Goal: Find contact information: Find contact information

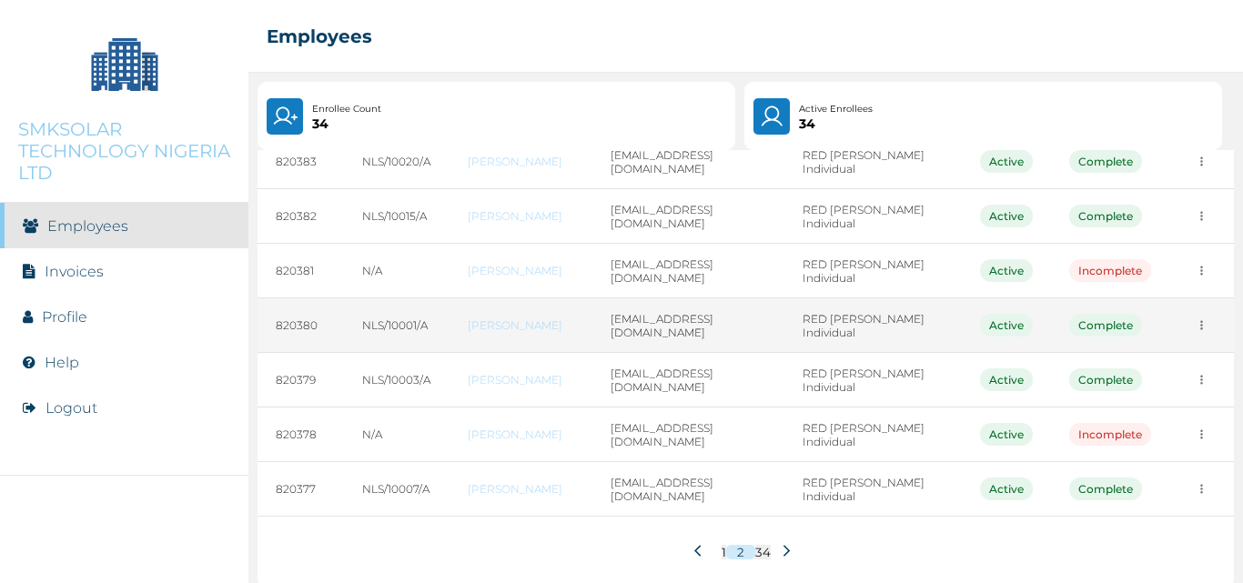
scroll to position [313, 0]
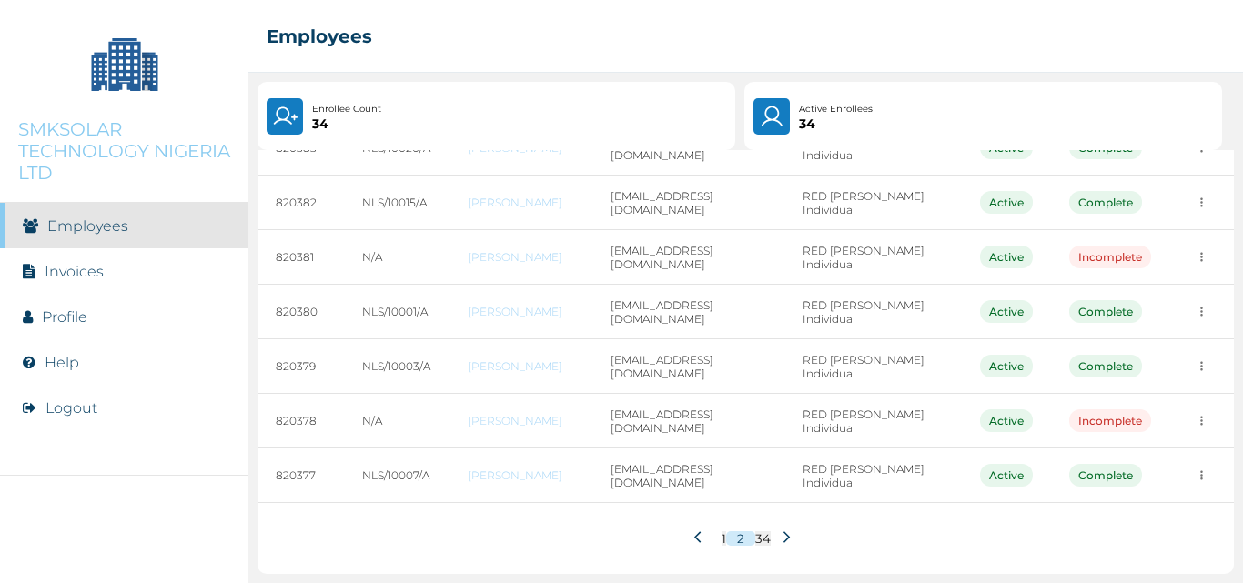
click at [686, 537] on button at bounding box center [701, 538] width 32 height 35
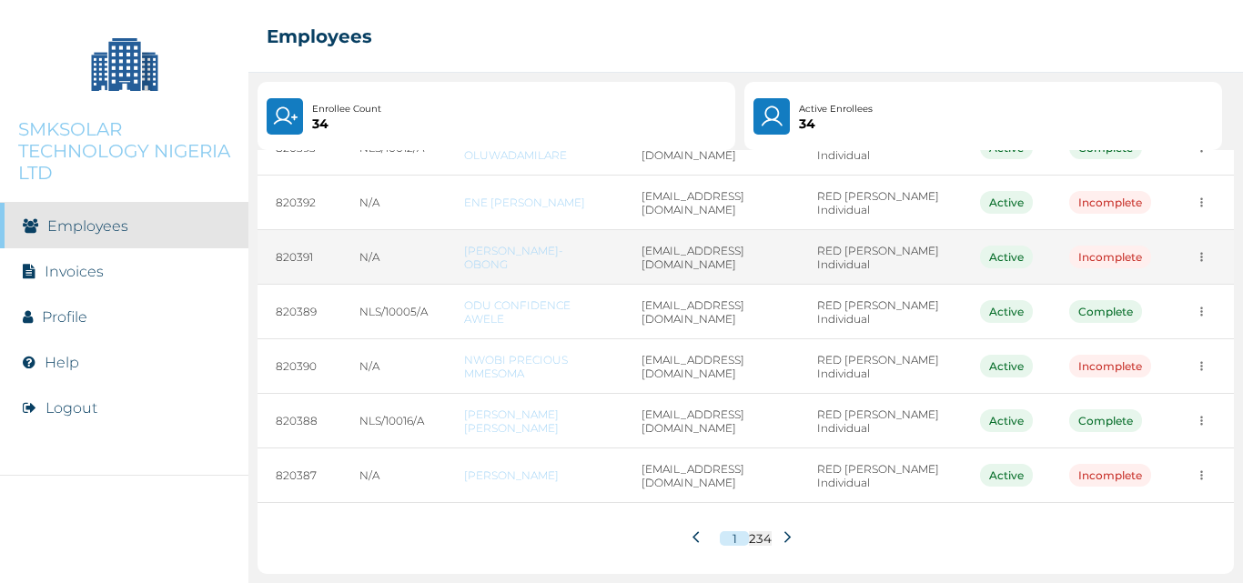
scroll to position [222, 0]
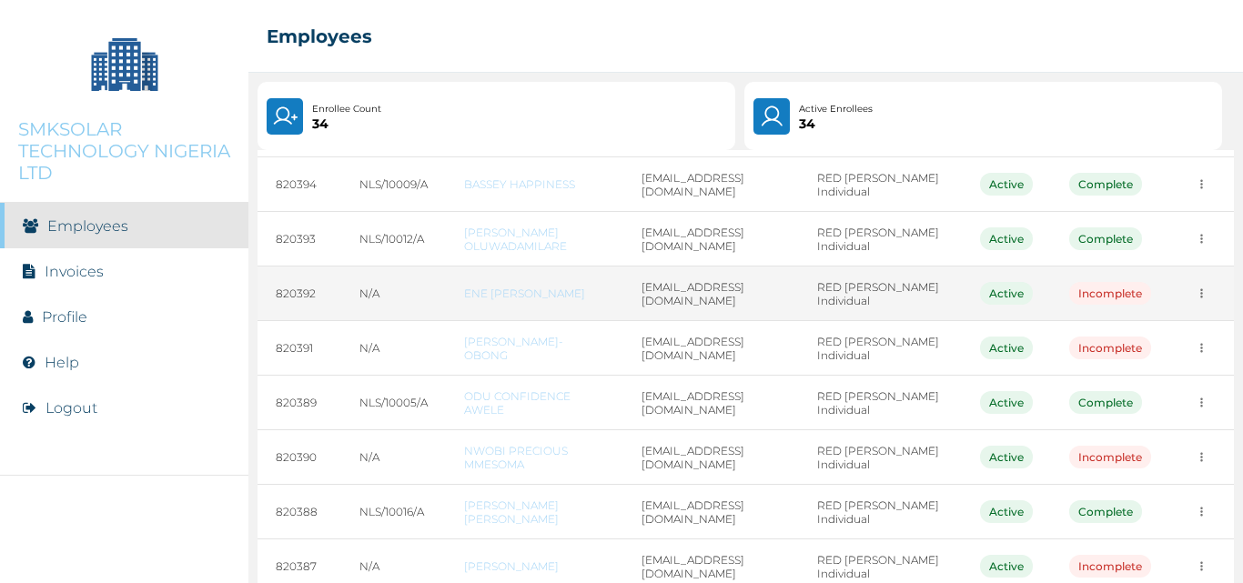
drag, startPoint x: 457, startPoint y: 280, endPoint x: 544, endPoint y: 306, distance: 91.0
click at [544, 306] on td "ENE [PERSON_NAME]" at bounding box center [534, 294] width 176 height 55
copy link "ENE [PERSON_NAME]"
click at [579, 300] on link "ENE [PERSON_NAME]" at bounding box center [534, 294] width 140 height 14
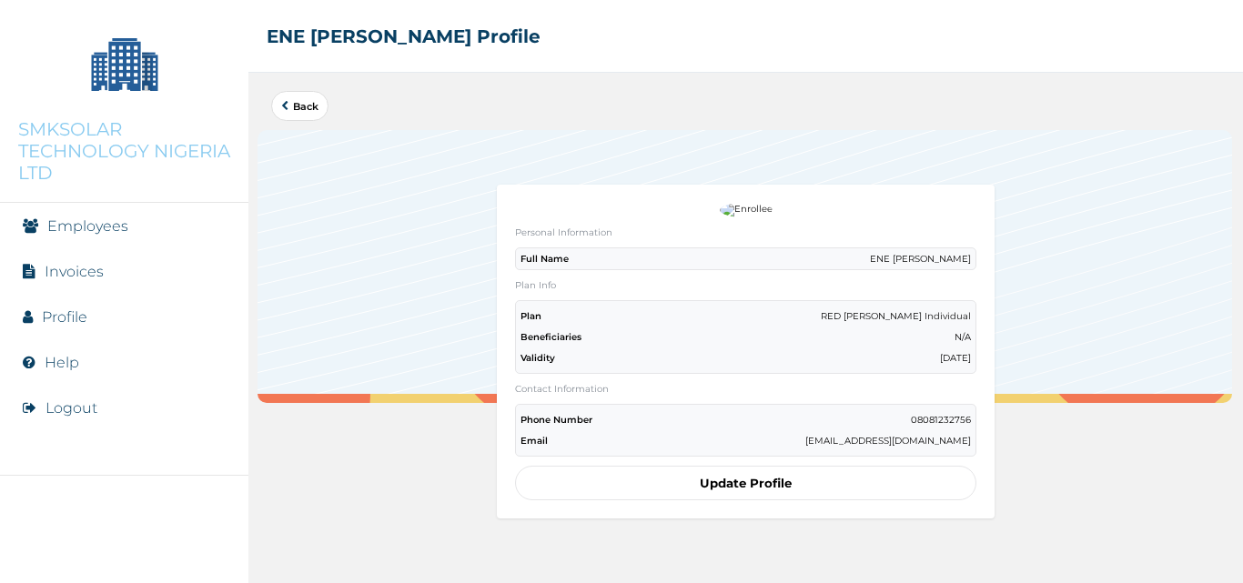
click at [296, 102] on link "Back" at bounding box center [299, 106] width 37 height 10
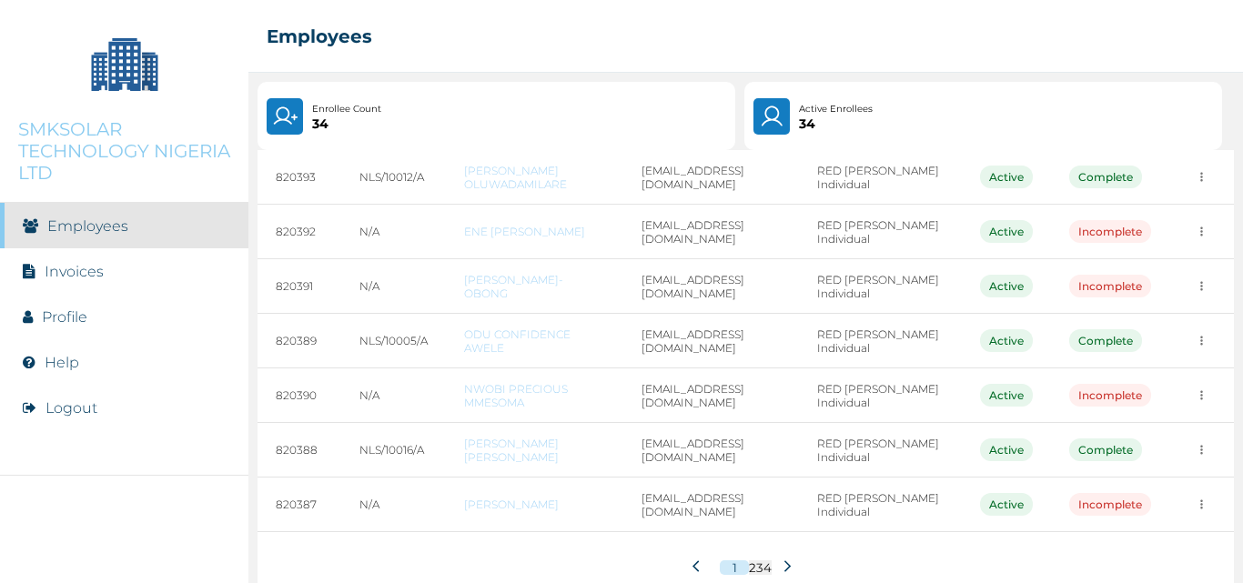
scroll to position [313, 0]
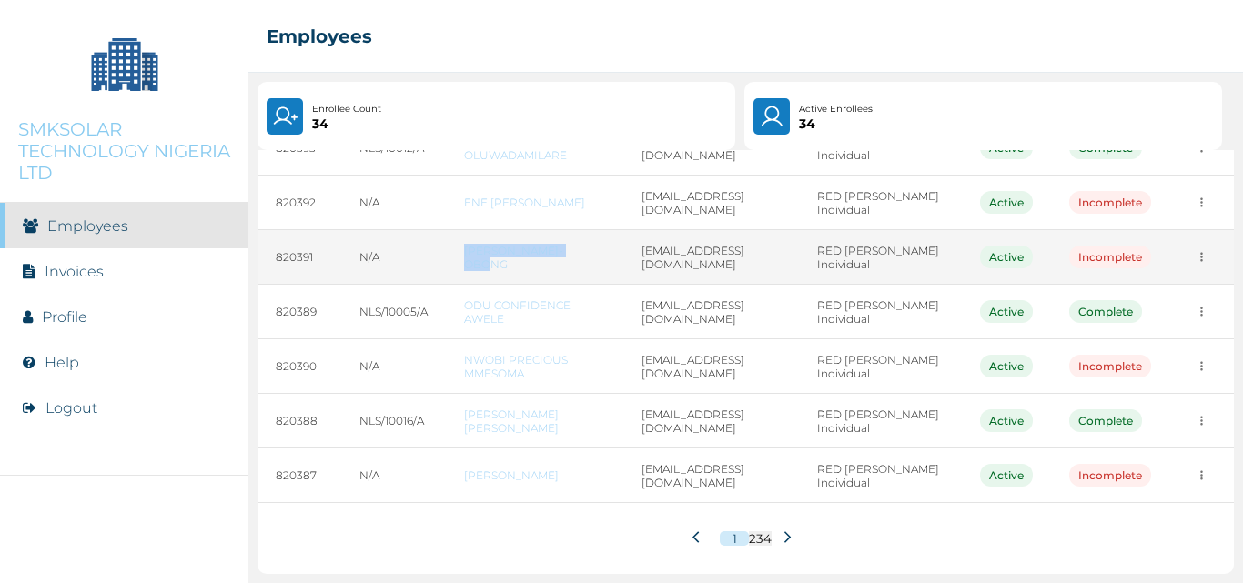
drag, startPoint x: 461, startPoint y: 253, endPoint x: 600, endPoint y: 258, distance: 139.3
click at [600, 258] on td "[PERSON_NAME]-OBONG" at bounding box center [534, 257] width 176 height 55
copy link "[PERSON_NAME]-OBONG"
click at [690, 272] on td "[EMAIL_ADDRESS][DOMAIN_NAME]" at bounding box center [711, 257] width 176 height 55
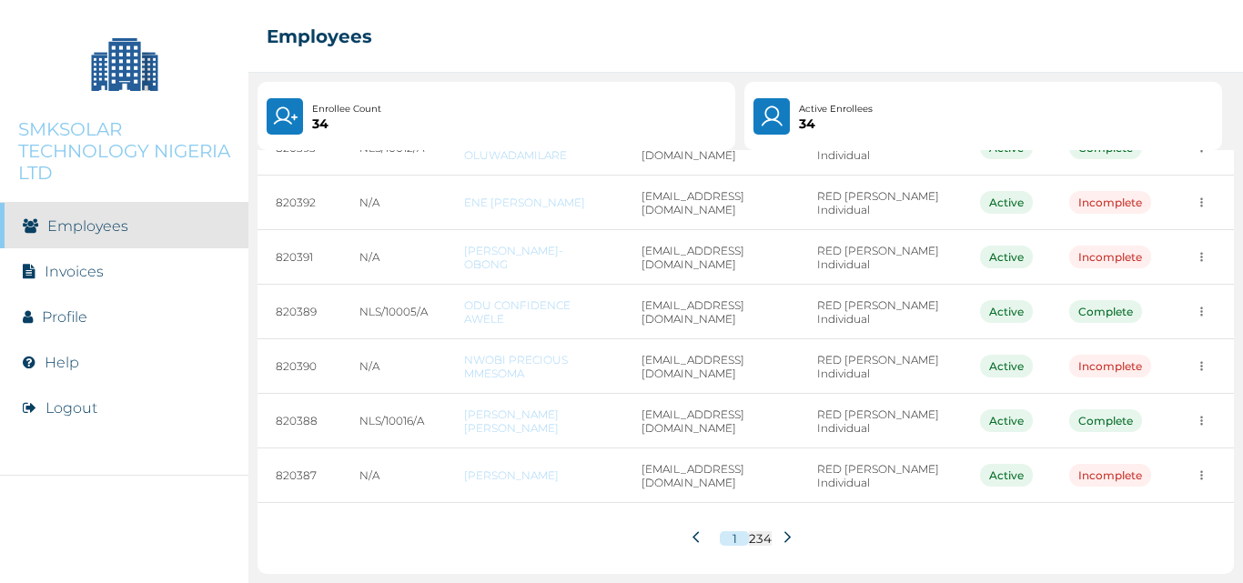
click at [781, 539] on icon at bounding box center [788, 537] width 14 height 14
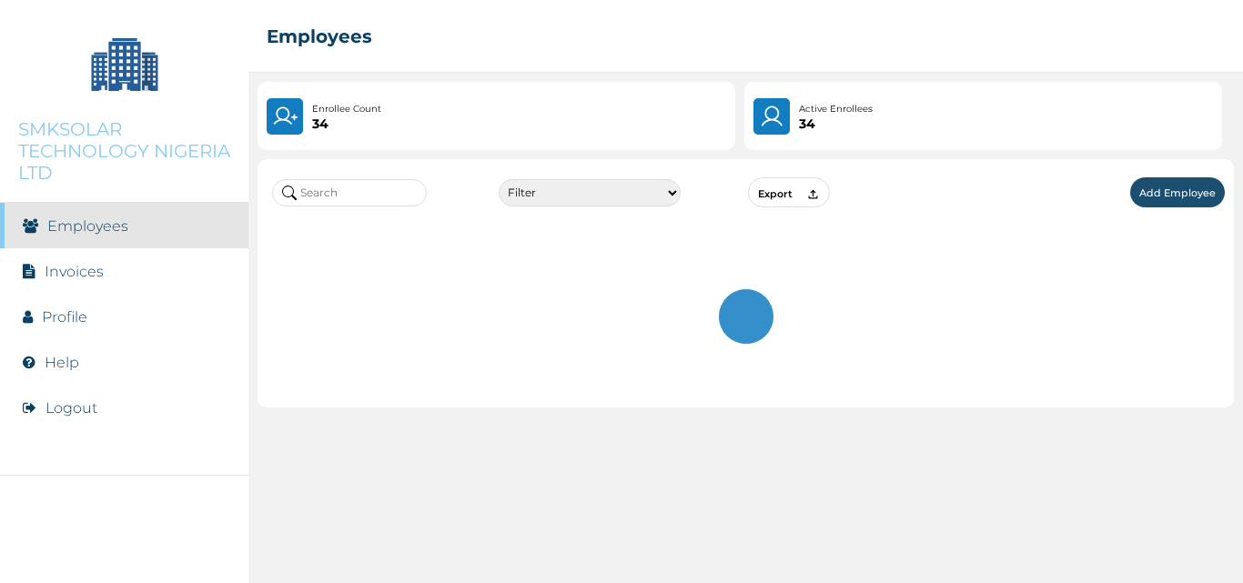
scroll to position [0, 0]
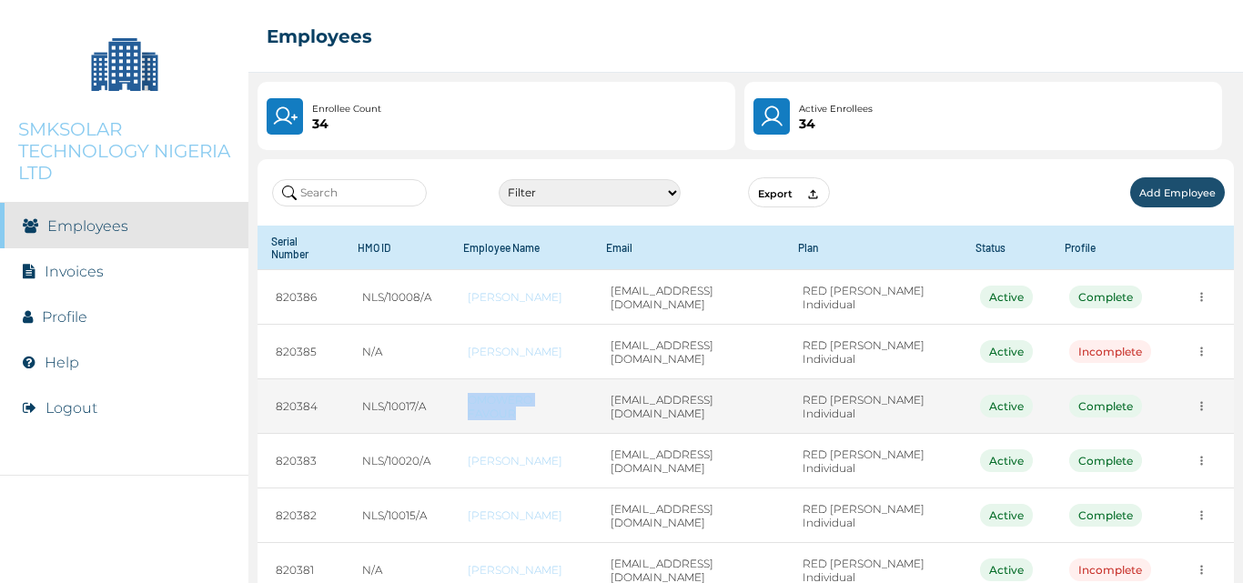
drag, startPoint x: 462, startPoint y: 394, endPoint x: 525, endPoint y: 416, distance: 66.5
click at [525, 416] on td "OMOWERO FAVOUR" at bounding box center [520, 406] width 143 height 55
copy link "OMOWERO FAVOUR"
click at [553, 418] on link "OMOWERO FAVOUR" at bounding box center [521, 406] width 106 height 27
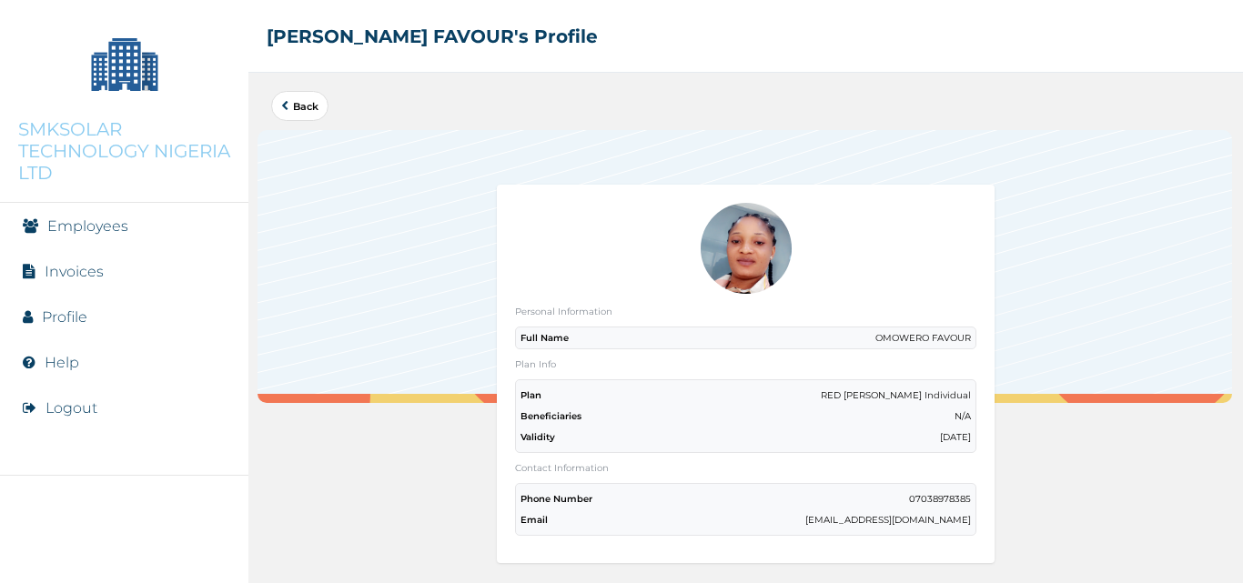
click at [287, 101] on icon at bounding box center [284, 106] width 7 height 10
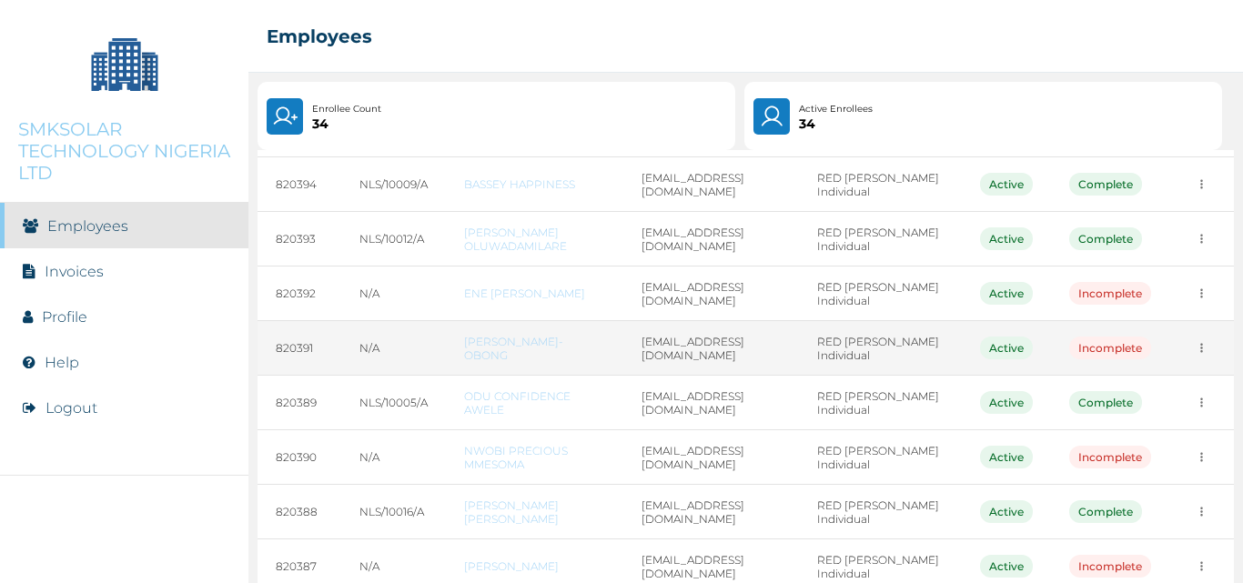
scroll to position [313, 0]
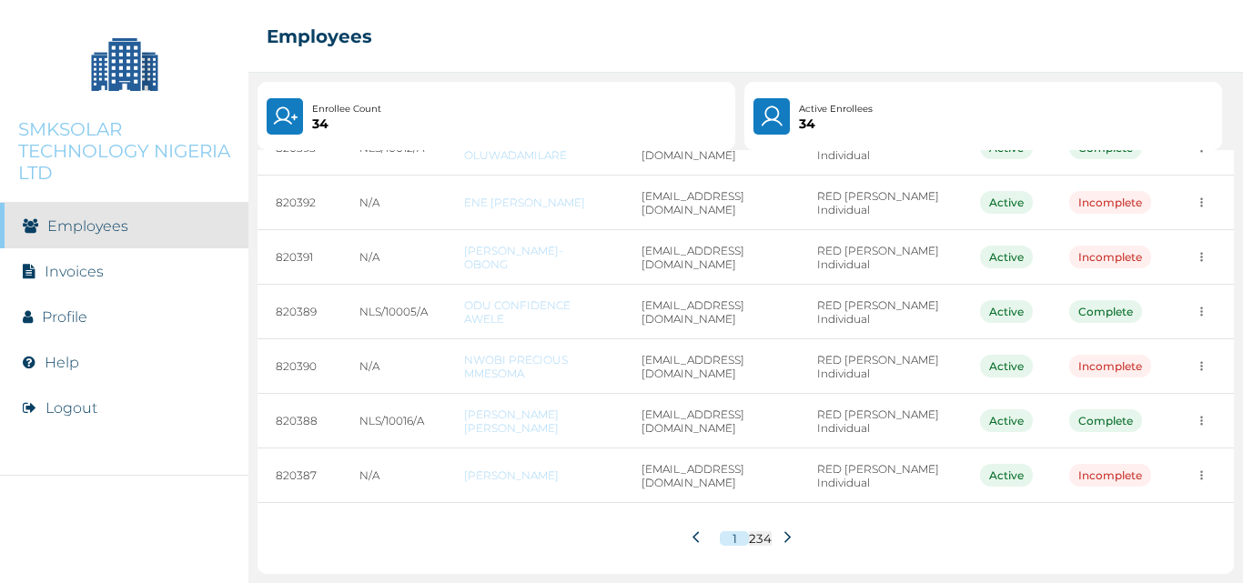
click at [782, 532] on icon at bounding box center [788, 537] width 14 height 14
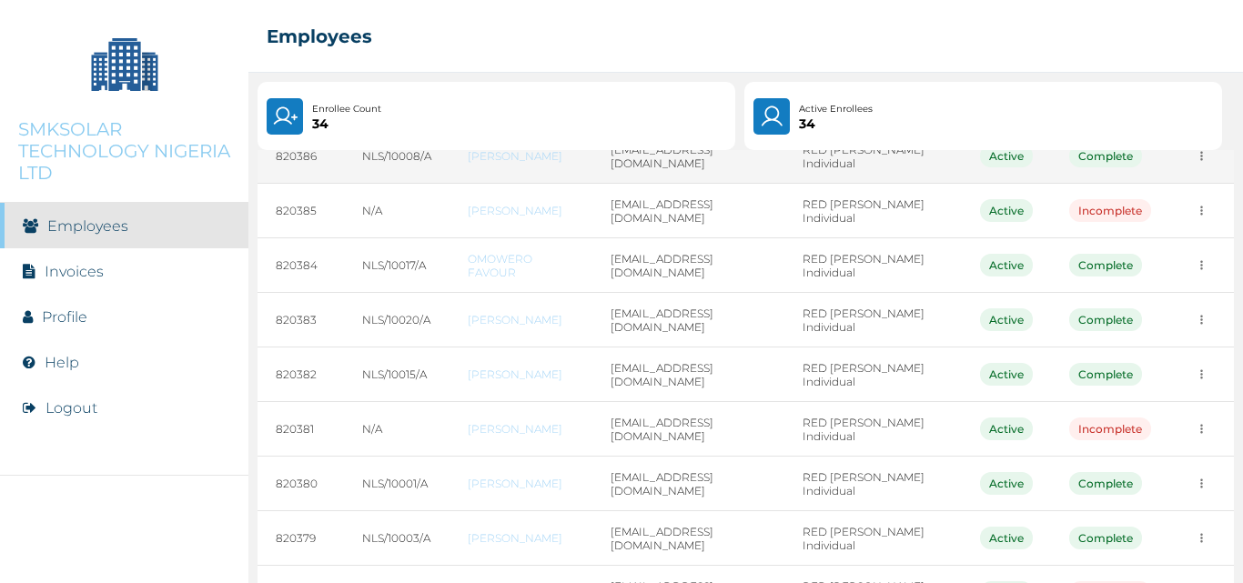
scroll to position [182, 0]
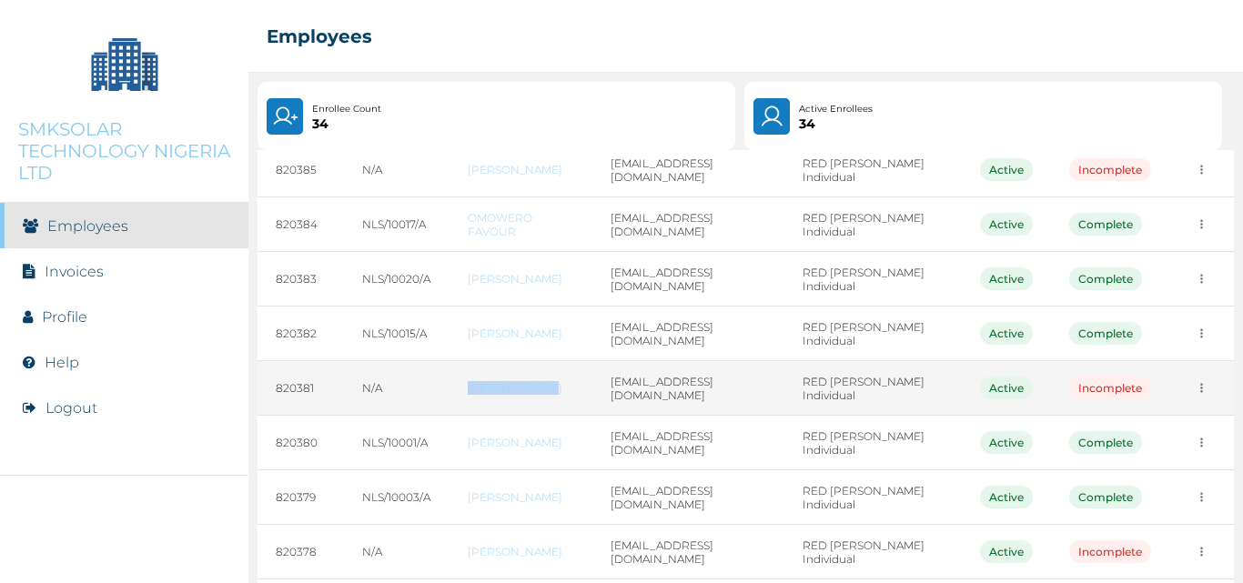
drag, startPoint x: 460, startPoint y: 383, endPoint x: 557, endPoint y: 391, distance: 96.8
click at [557, 391] on td "[PERSON_NAME]" at bounding box center [520, 388] width 143 height 55
copy link "[PERSON_NAME]"
drag, startPoint x: 618, startPoint y: 386, endPoint x: 769, endPoint y: 393, distance: 151.2
click at [769, 393] on td "[EMAIL_ADDRESS][DOMAIN_NAME]" at bounding box center [688, 388] width 192 height 55
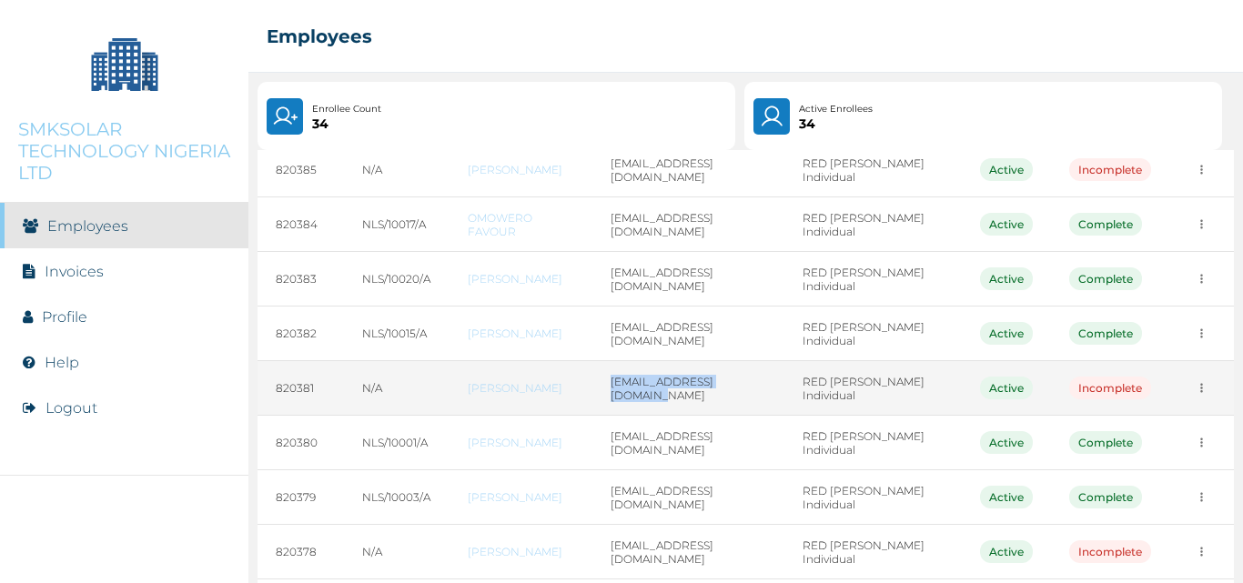
copy td "[EMAIL_ADDRESS][DOMAIN_NAME]"
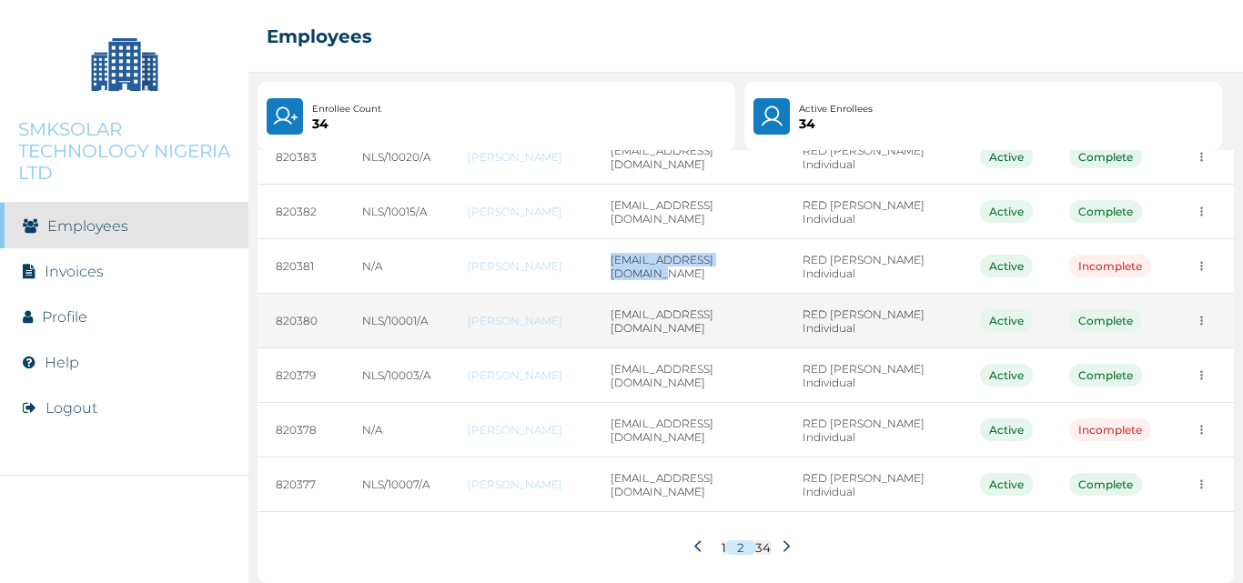
scroll to position [313, 0]
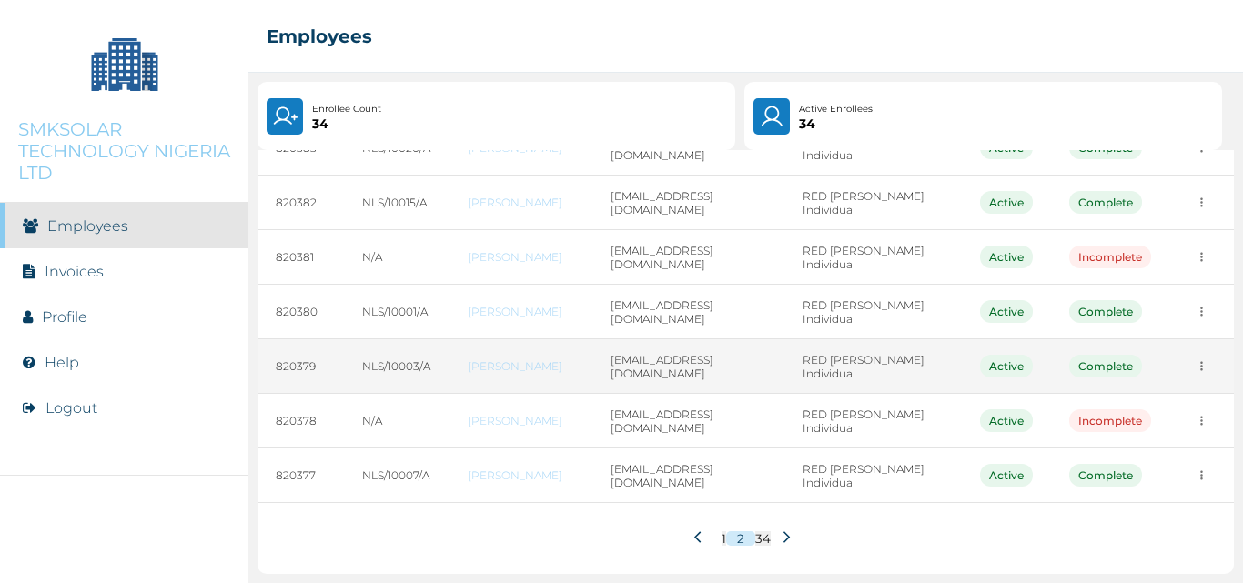
click at [616, 377] on td "[EMAIL_ADDRESS][DOMAIN_NAME]" at bounding box center [688, 366] width 192 height 55
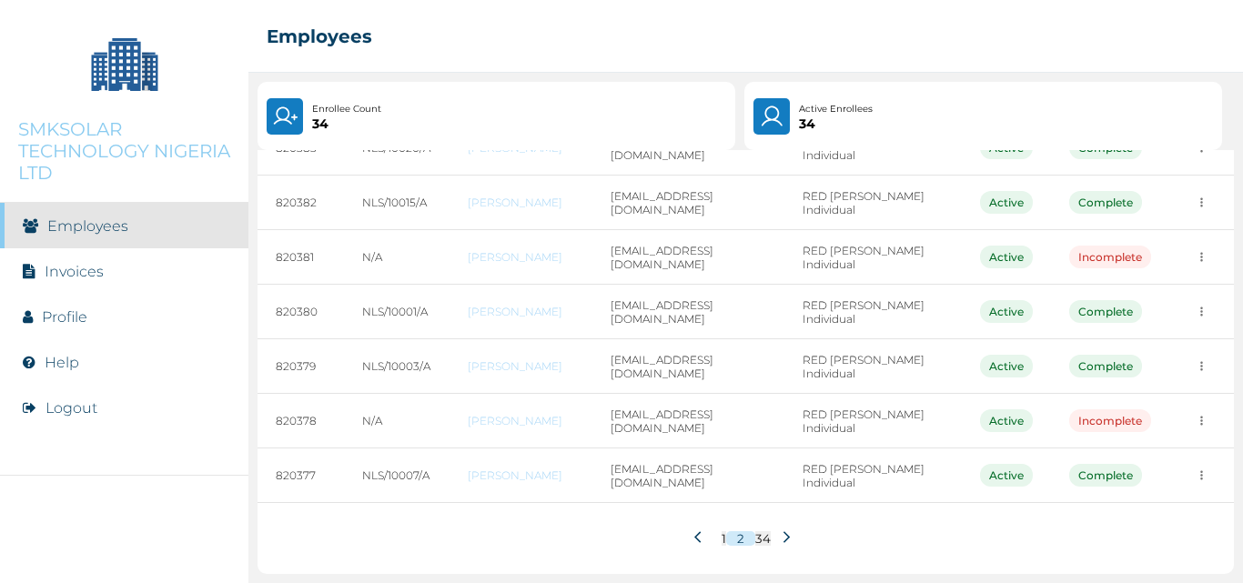
click at [780, 539] on icon at bounding box center [787, 537] width 14 height 14
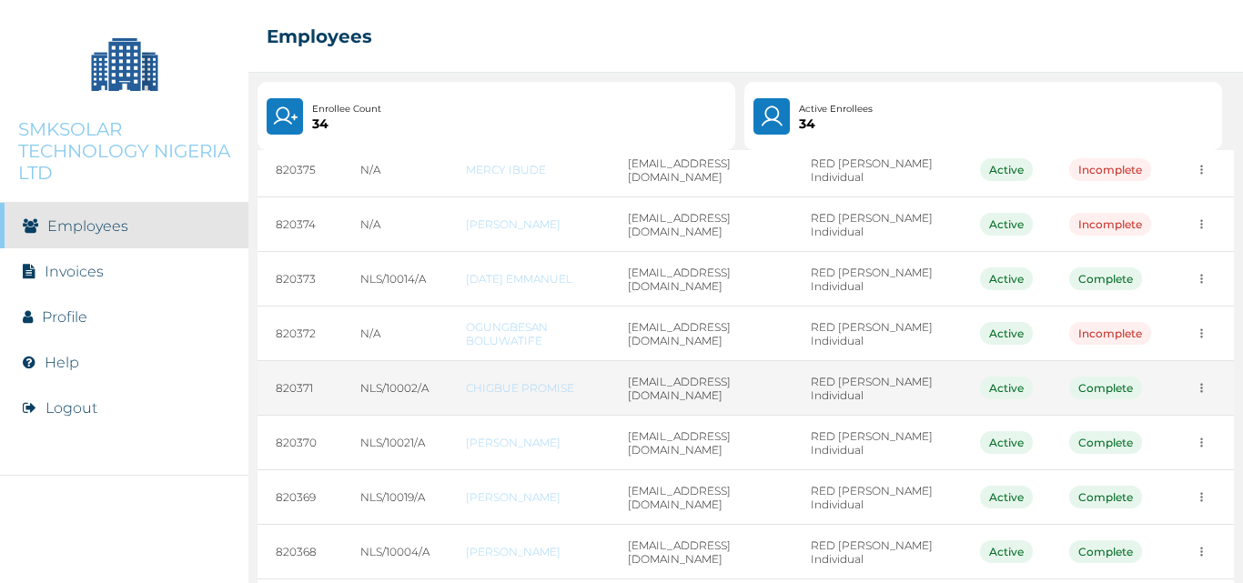
scroll to position [273, 0]
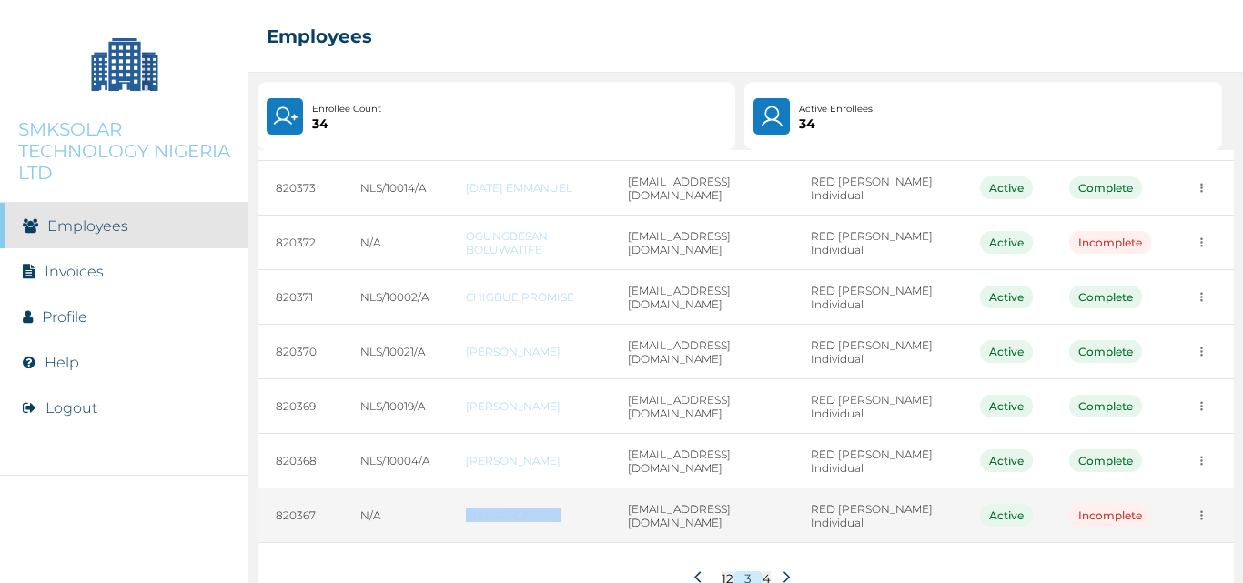
drag, startPoint x: 459, startPoint y: 509, endPoint x: 564, endPoint y: 520, distance: 105.2
click at [564, 520] on td "[PERSON_NAME]" at bounding box center [529, 516] width 162 height 55
copy link "[PERSON_NAME]"
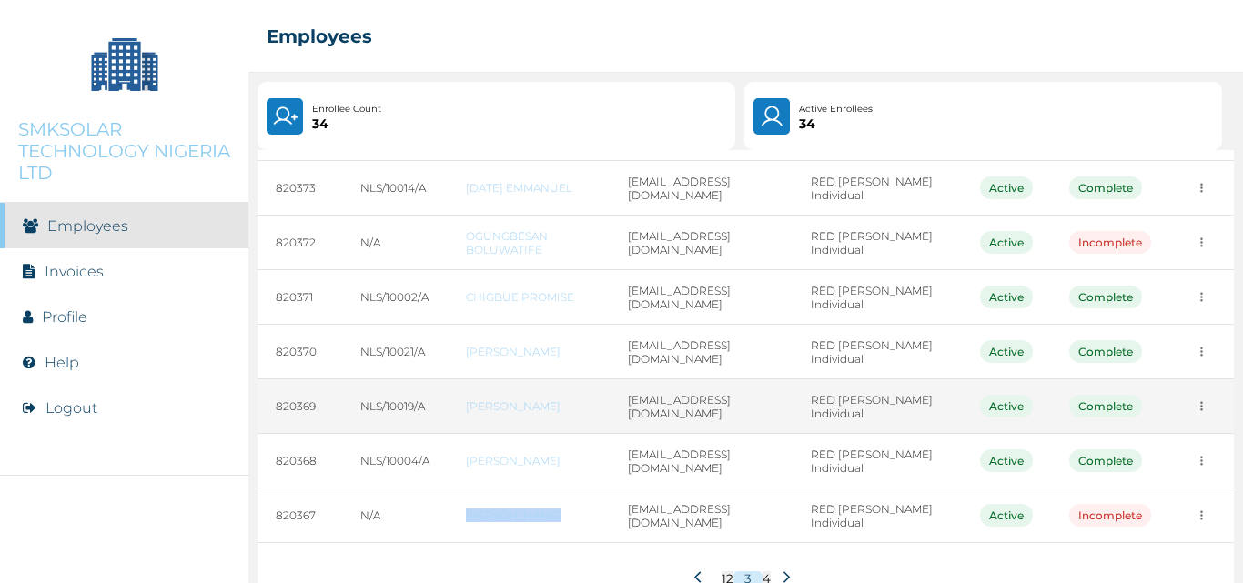
scroll to position [313, 0]
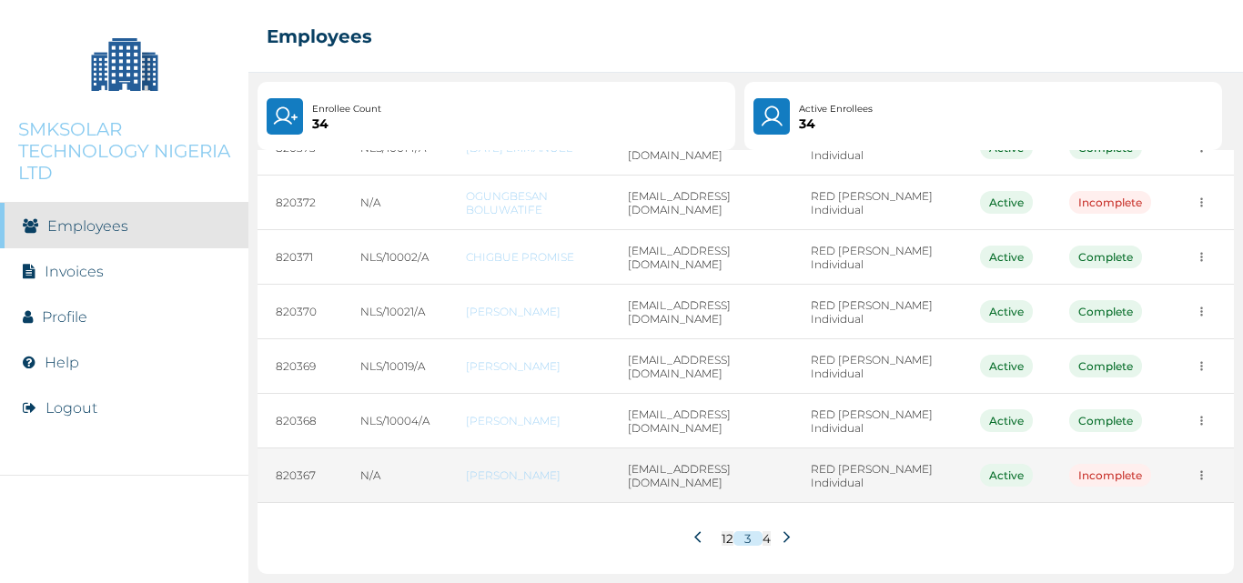
click at [610, 465] on td "[EMAIL_ADDRESS][DOMAIN_NAME]" at bounding box center [701, 475] width 183 height 55
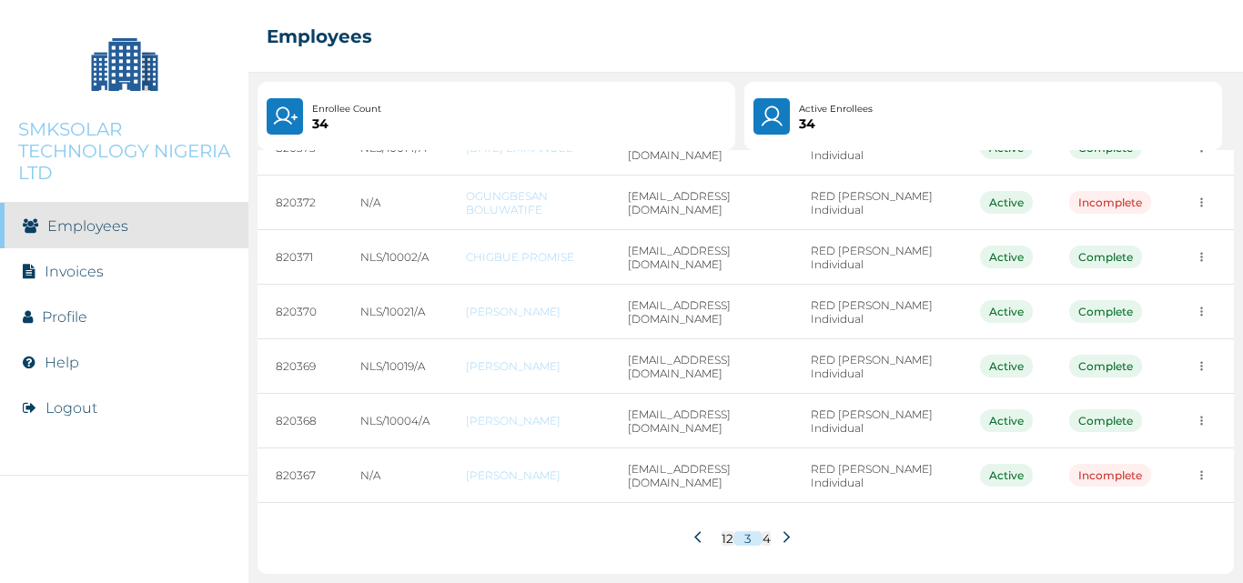
click at [780, 537] on icon at bounding box center [787, 537] width 14 height 14
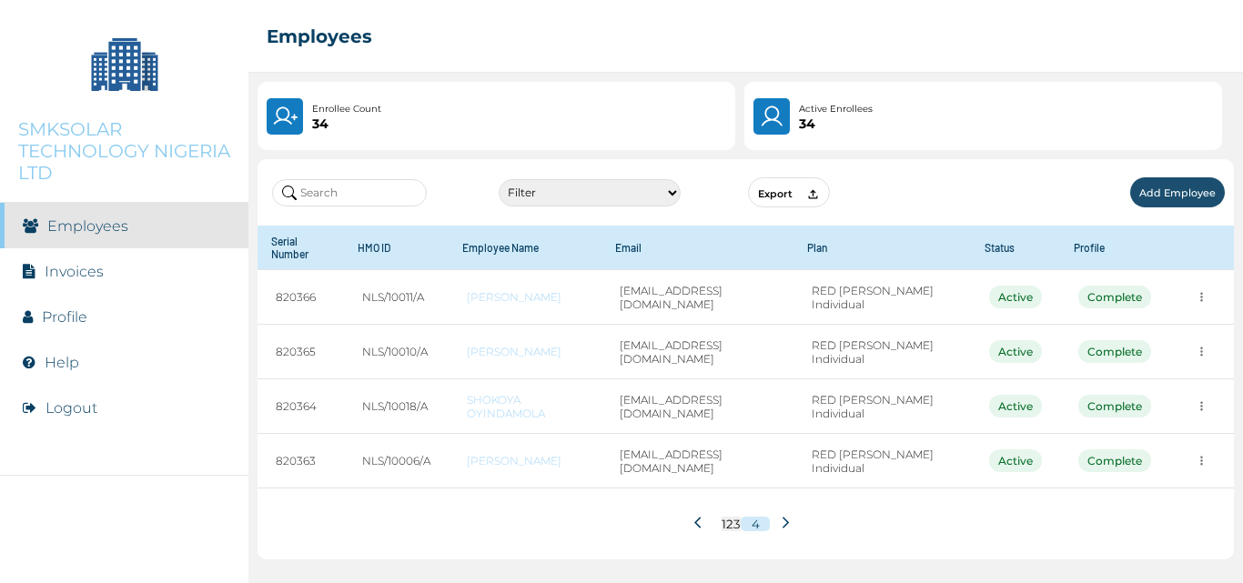
click at [702, 518] on icon at bounding box center [701, 523] width 14 height 14
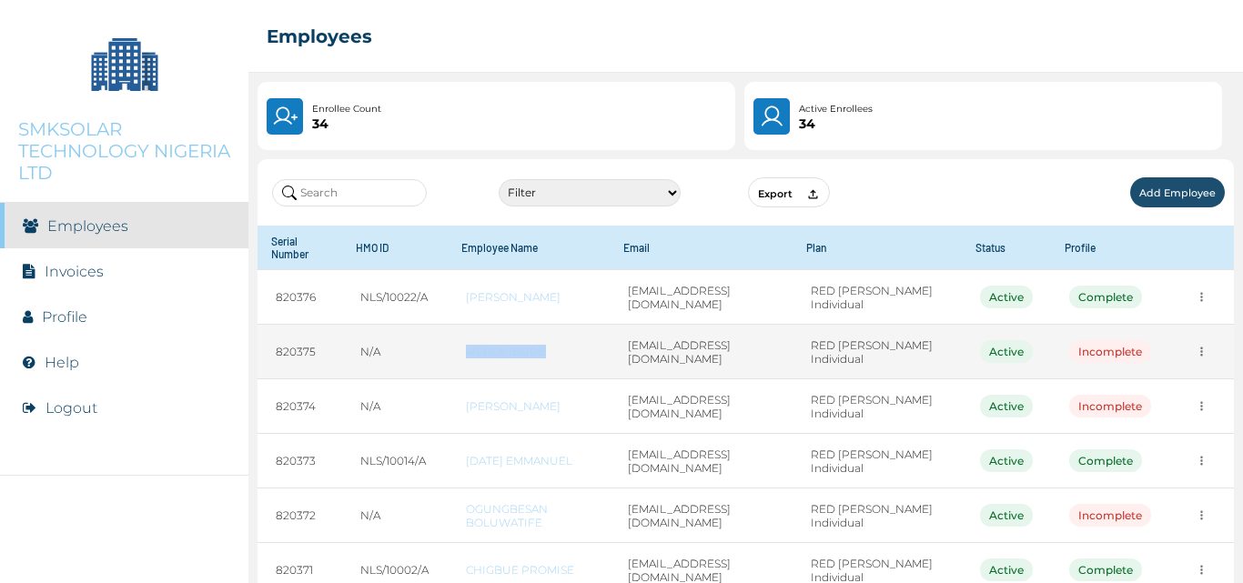
drag, startPoint x: 459, startPoint y: 346, endPoint x: 505, endPoint y: 348, distance: 45.6
click at [546, 348] on td "MERCY IBUDE" at bounding box center [529, 352] width 162 height 55
copy link "MERCY IBUDE"
click at [775, 354] on td "[EMAIL_ADDRESS][DOMAIN_NAME]" at bounding box center [701, 352] width 183 height 55
drag, startPoint x: 777, startPoint y: 346, endPoint x: 596, endPoint y: 362, distance: 181.8
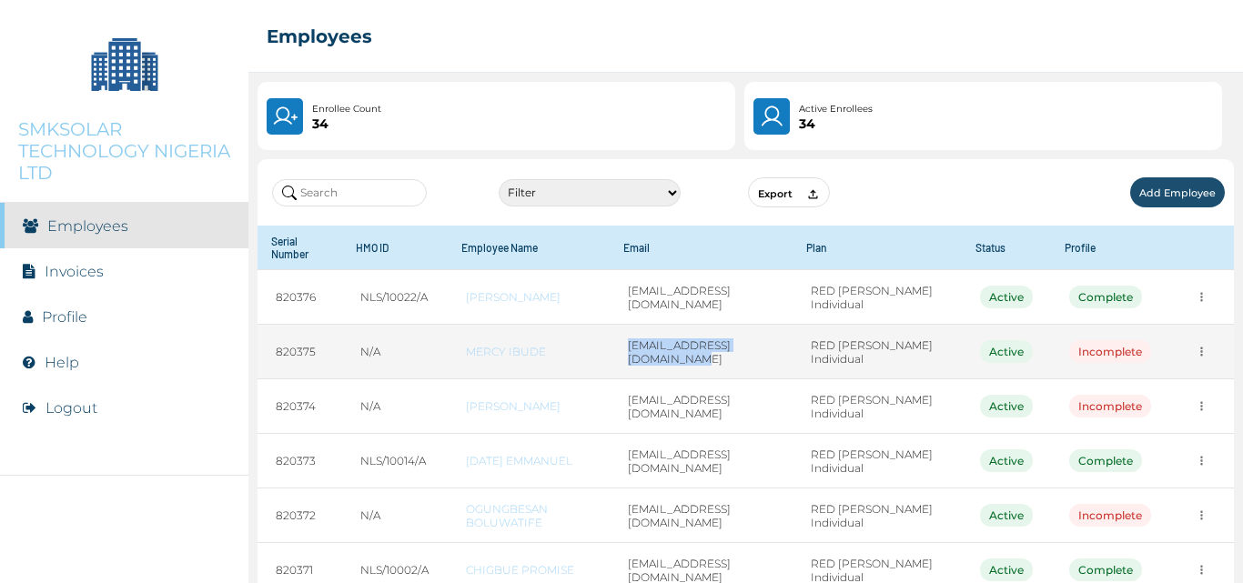
click at [610, 362] on td "[EMAIL_ADDRESS][DOMAIN_NAME]" at bounding box center [701, 352] width 183 height 55
copy td "[EMAIL_ADDRESS][DOMAIN_NAME]"
click at [684, 368] on td "[EMAIL_ADDRESS][DOMAIN_NAME]" at bounding box center [701, 352] width 183 height 55
